Goal: Information Seeking & Learning: Learn about a topic

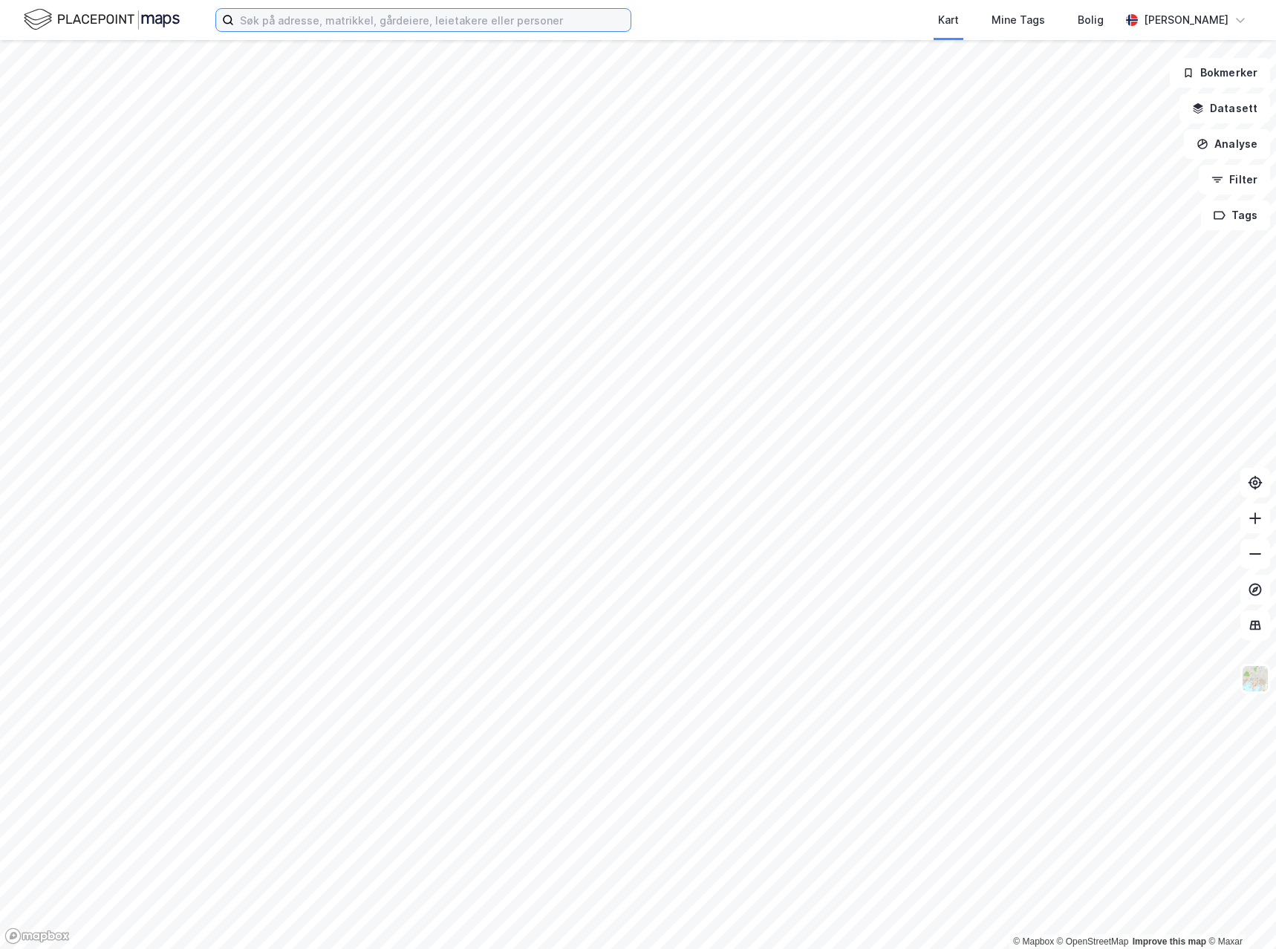
click at [295, 19] on input at bounding box center [432, 20] width 397 height 22
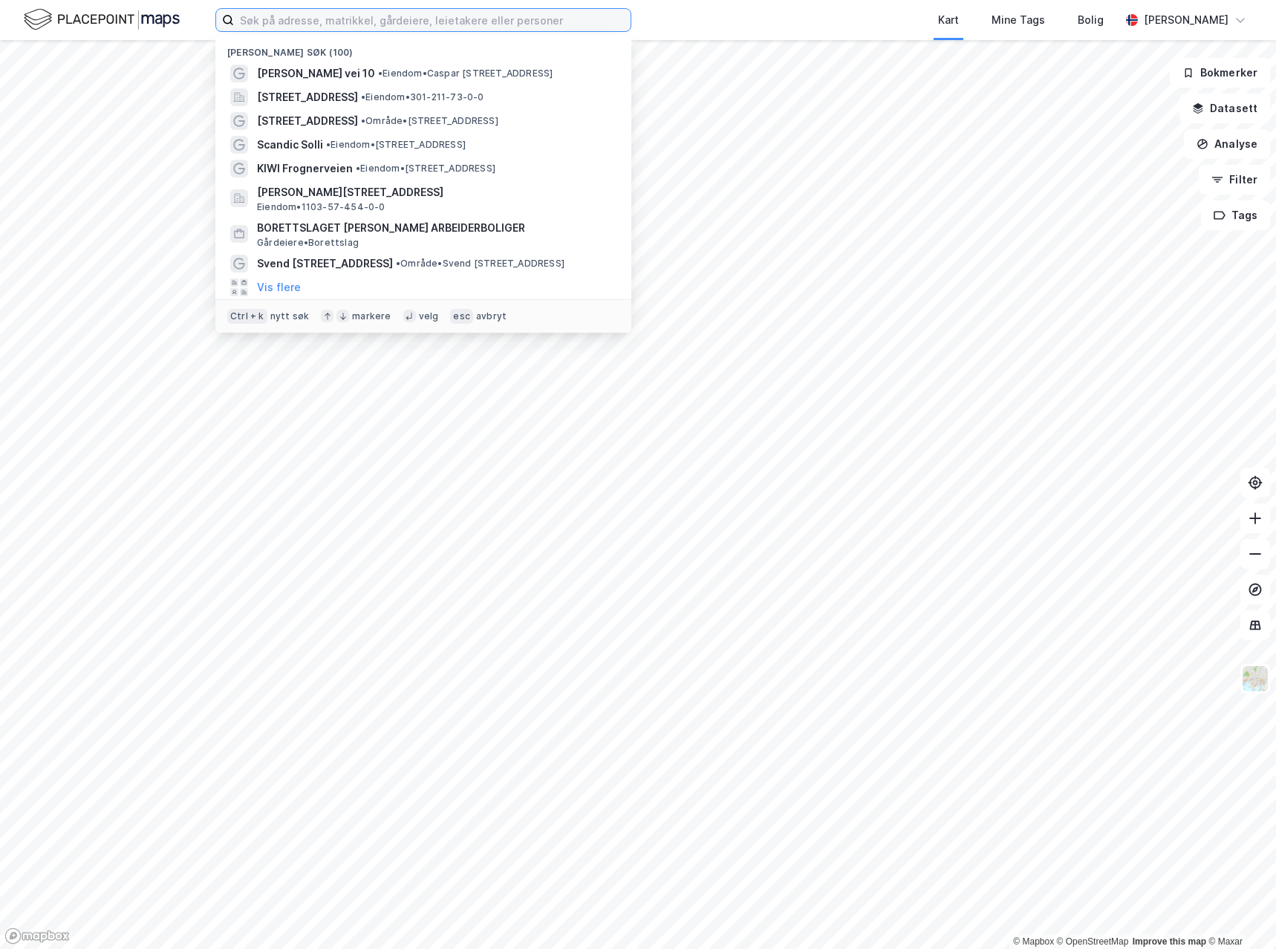
paste input "[STREET_ADDRESS]"
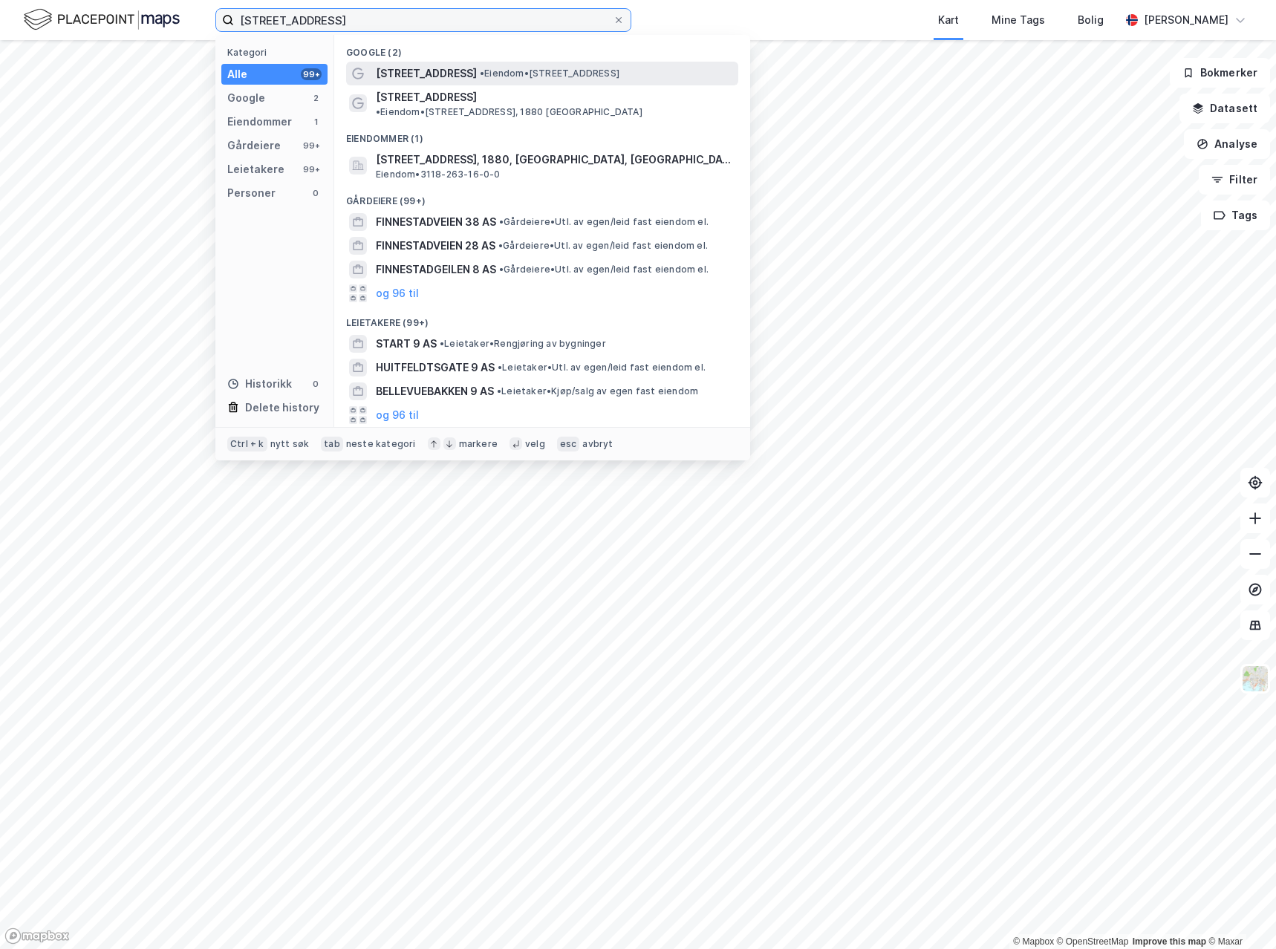
type input "[STREET_ADDRESS]"
click at [434, 71] on span "[STREET_ADDRESS]" at bounding box center [426, 74] width 101 height 18
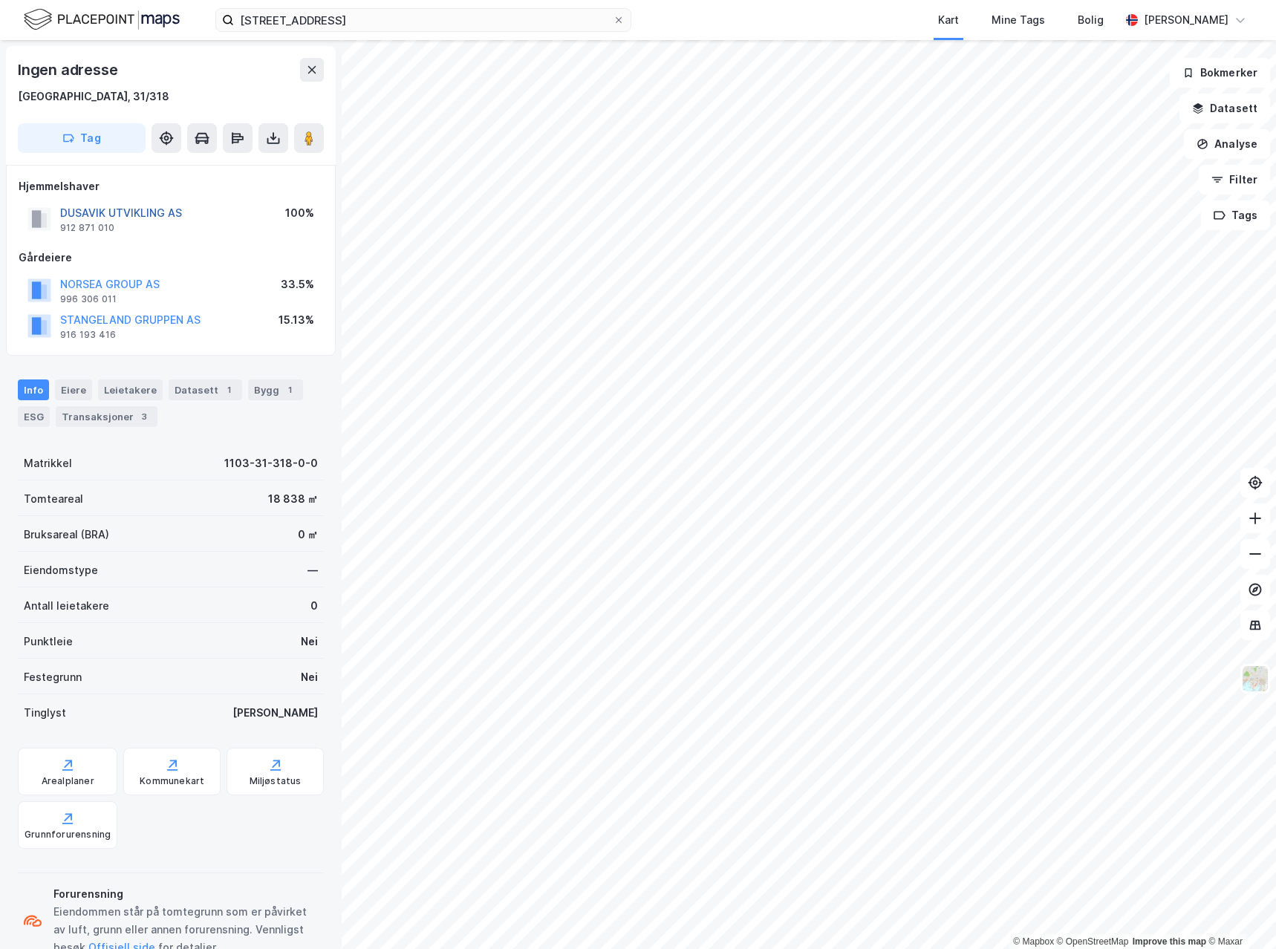
click at [0, 0] on button "DUSAVIK UTVIKLING AS" at bounding box center [0, 0] width 0 height 0
click at [0, 0] on button "NORSEA GROUP AS" at bounding box center [0, 0] width 0 height 0
